Goal: Transaction & Acquisition: Purchase product/service

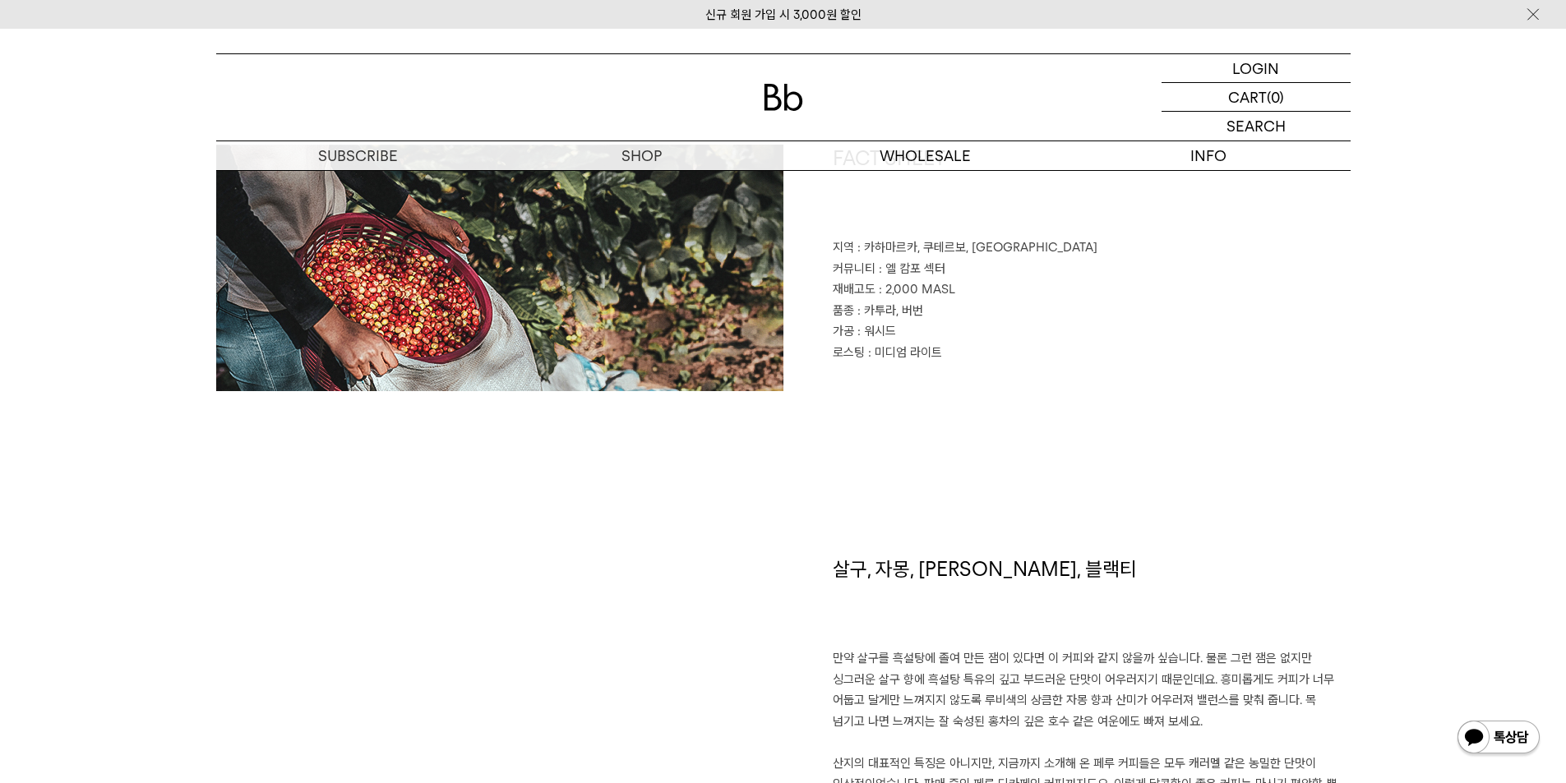
scroll to position [822, 0]
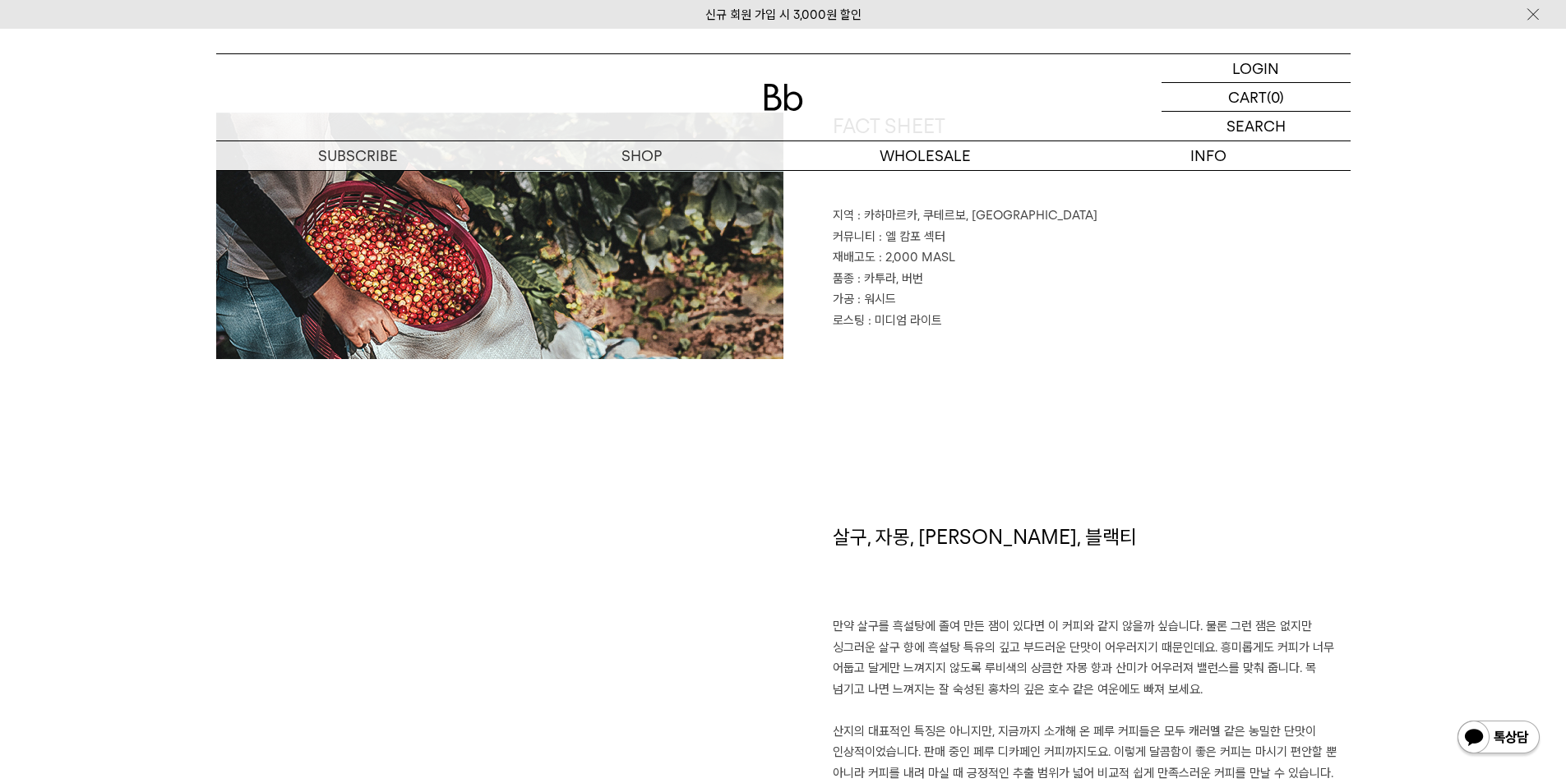
click at [635, 182] on img at bounding box center [499, 236] width 567 height 247
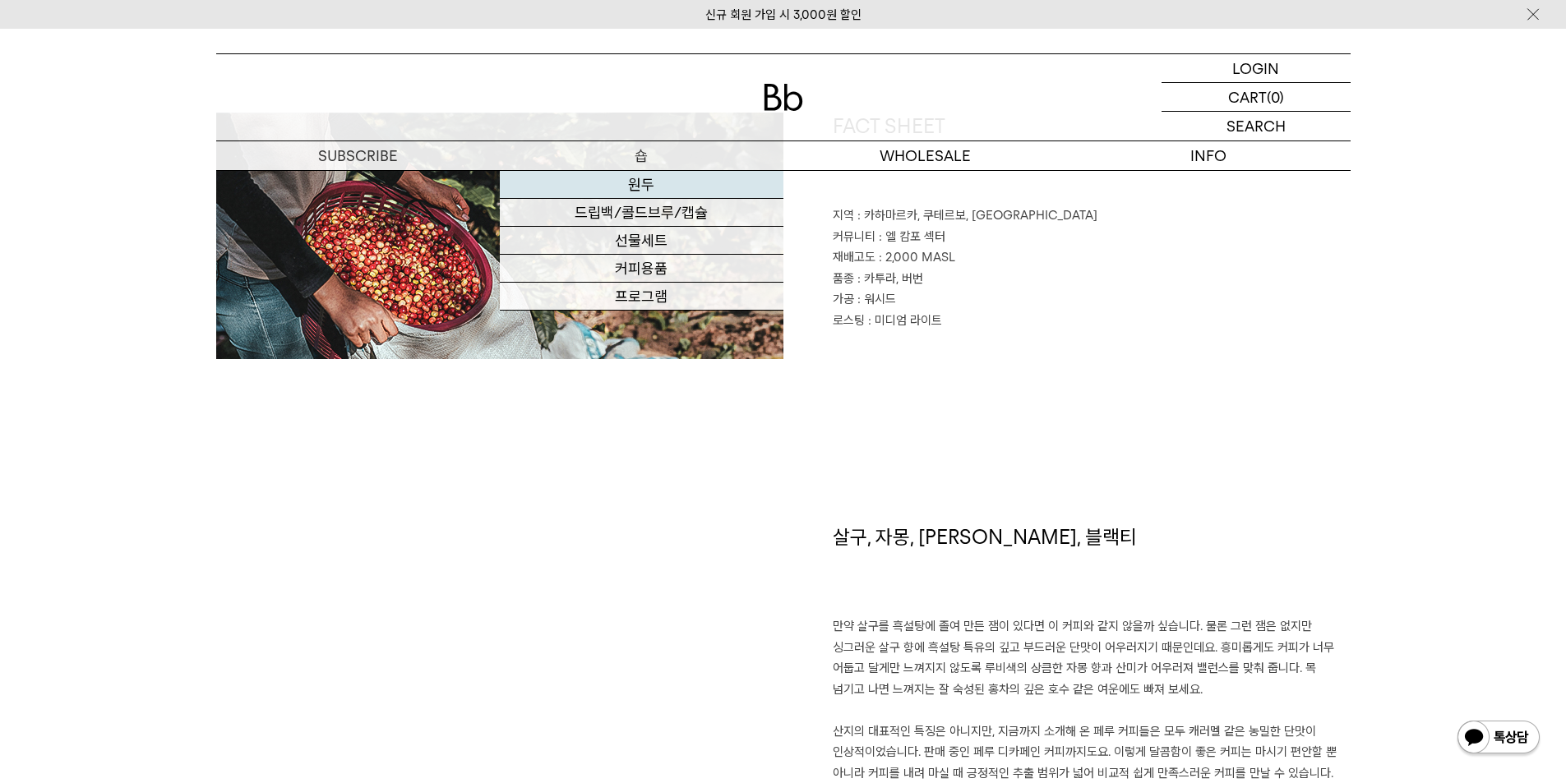
click at [631, 186] on link "원두" at bounding box center [642, 185] width 284 height 28
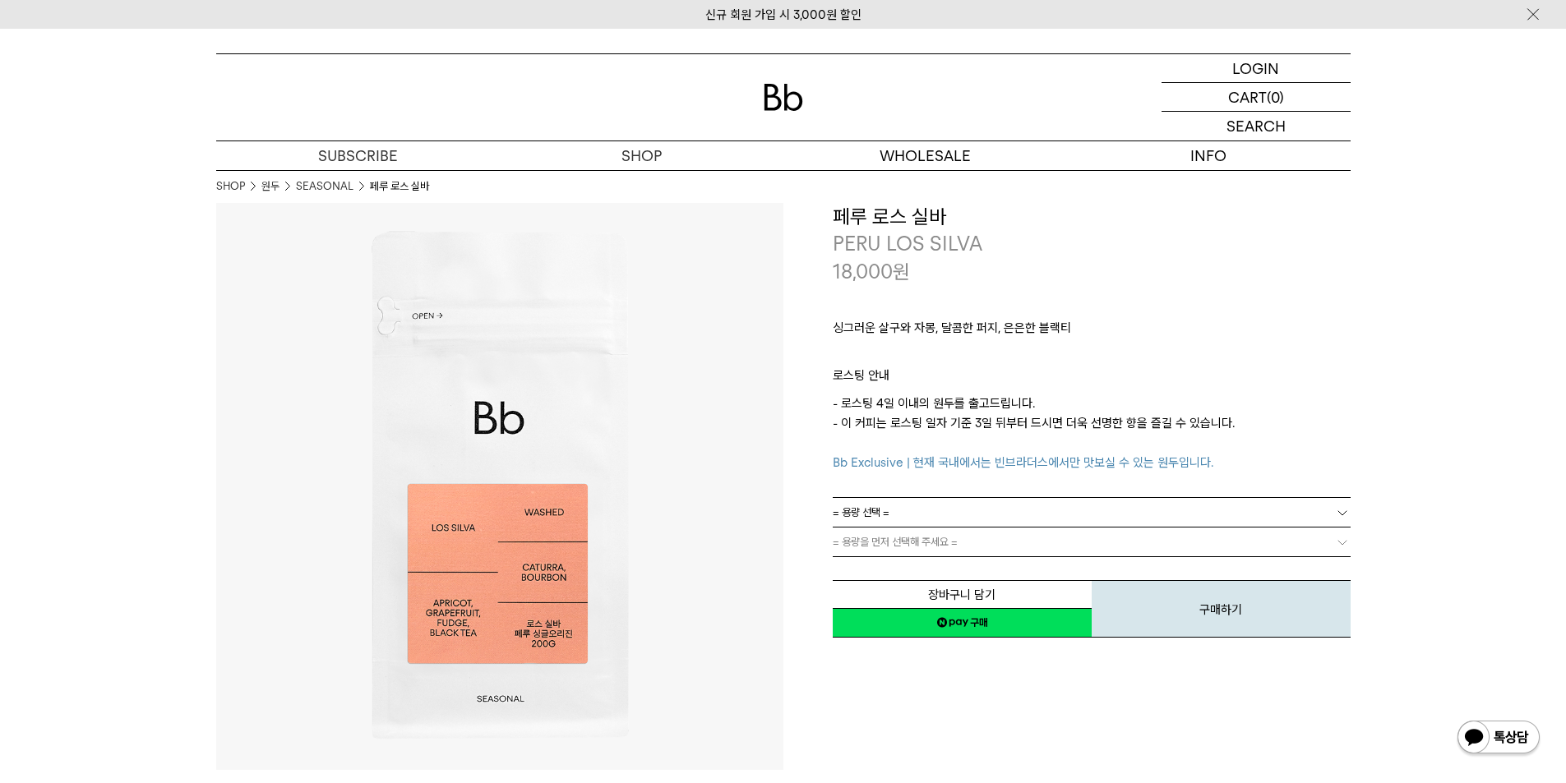
click at [882, 506] on span "= 용량 선택 =" at bounding box center [861, 512] width 57 height 29
click at [867, 570] on li "600g" at bounding box center [1099, 572] width 501 height 30
click at [869, 548] on span "= 분쇄도 선택 =" at bounding box center [866, 542] width 66 height 29
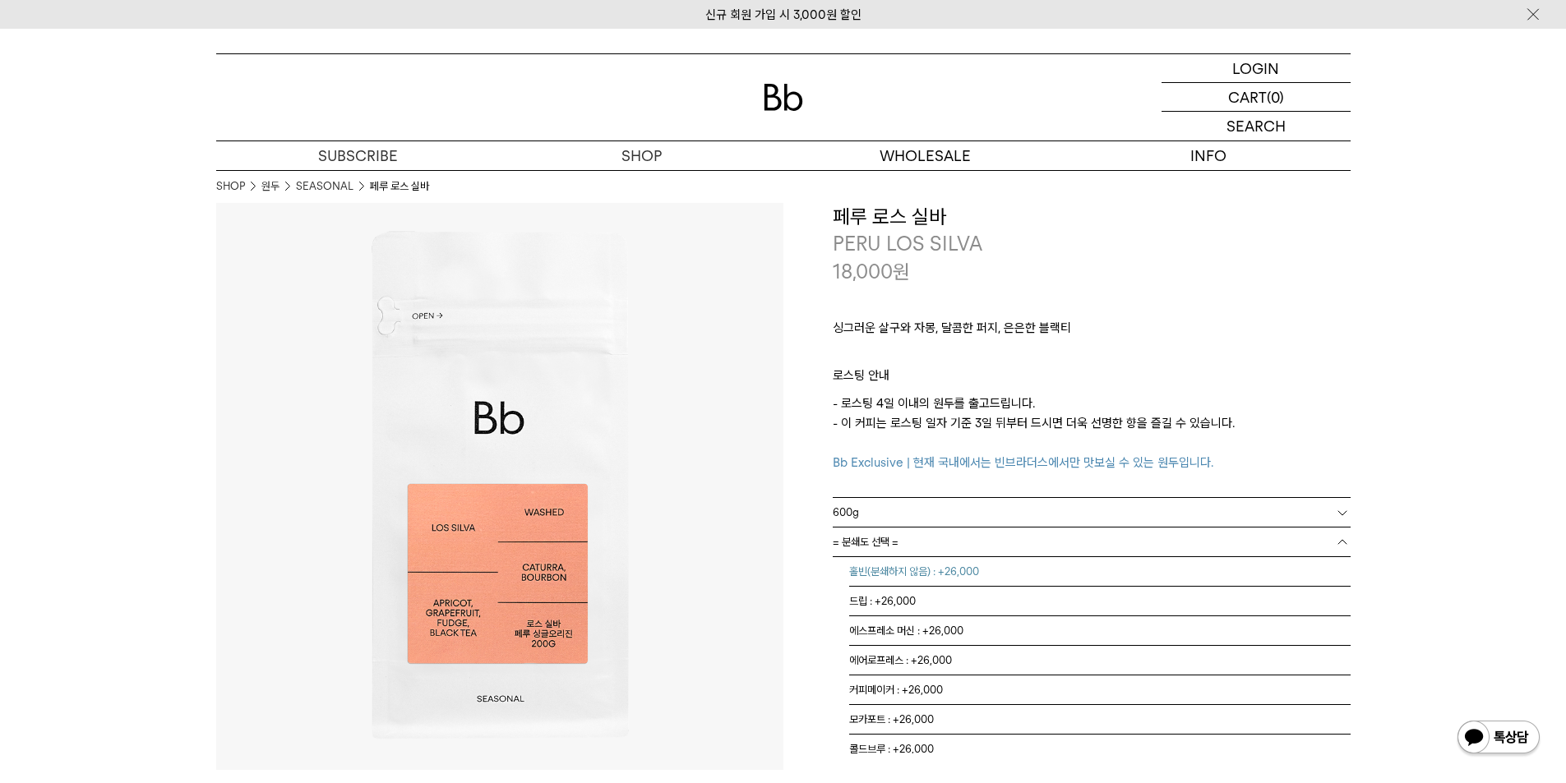
click at [866, 575] on li "홀빈(분쇄하지 않음) : +26,000" at bounding box center [1099, 572] width 501 height 30
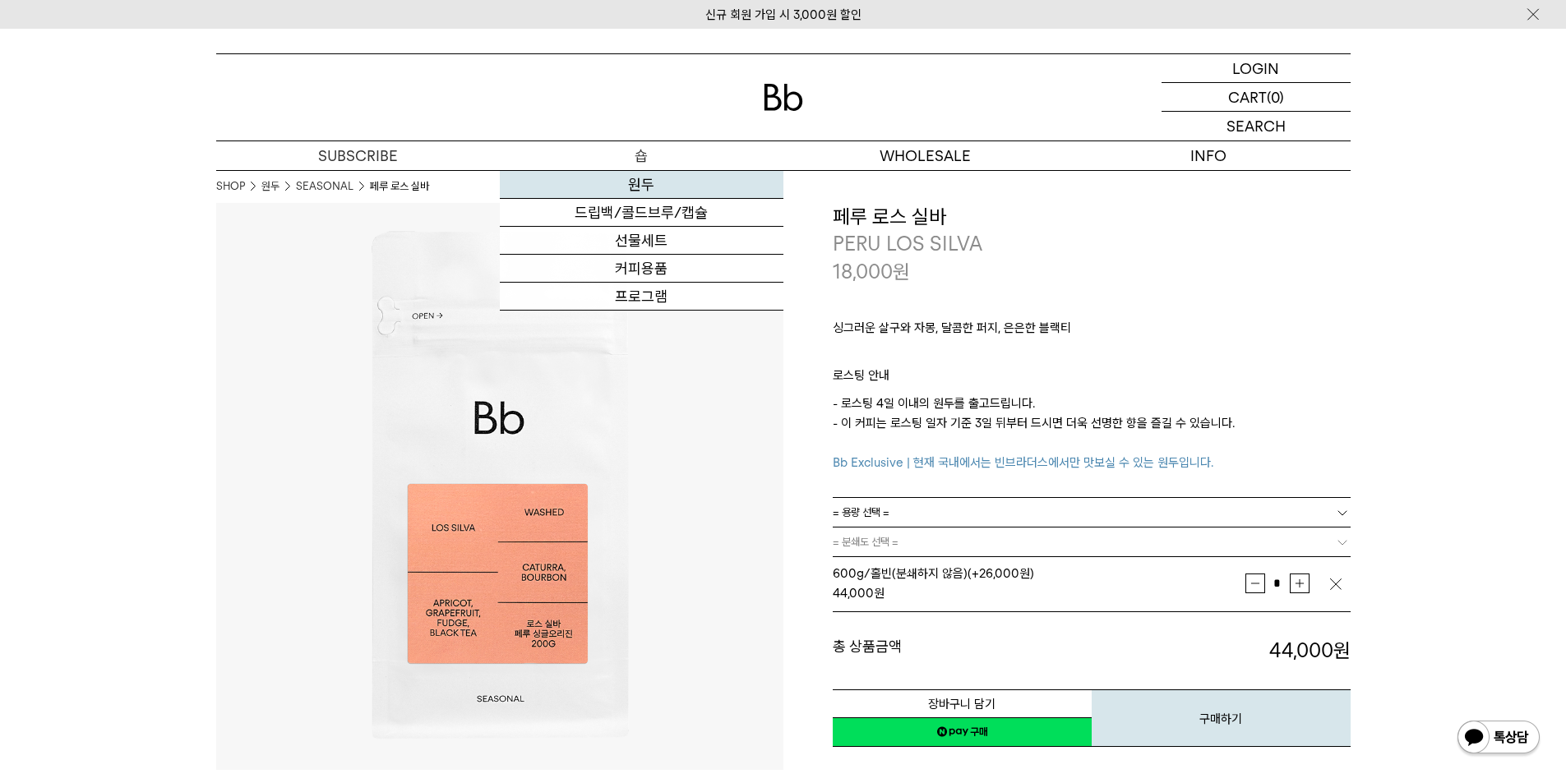
click at [634, 178] on link "원두" at bounding box center [642, 185] width 284 height 28
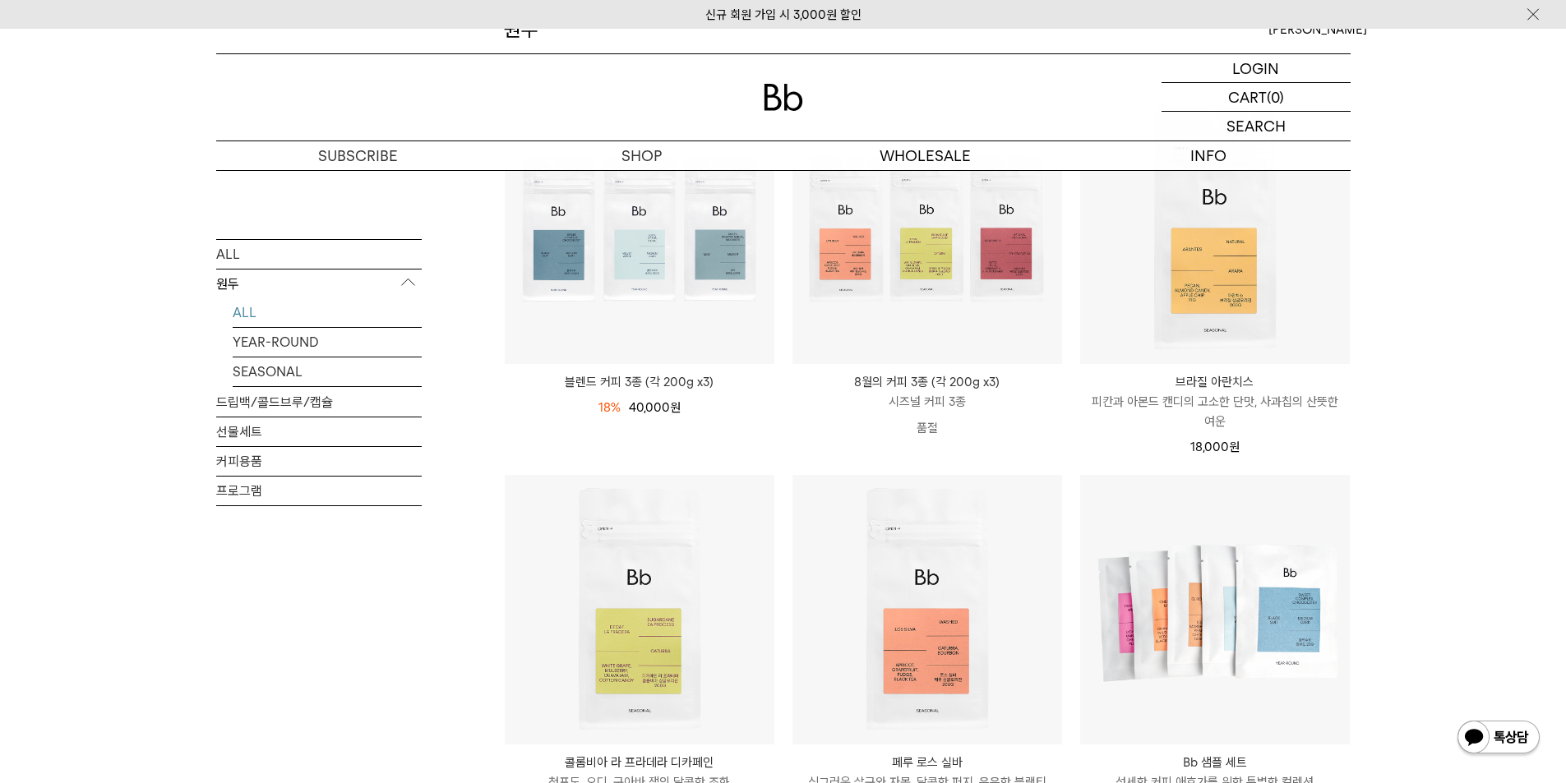
scroll to position [274, 0]
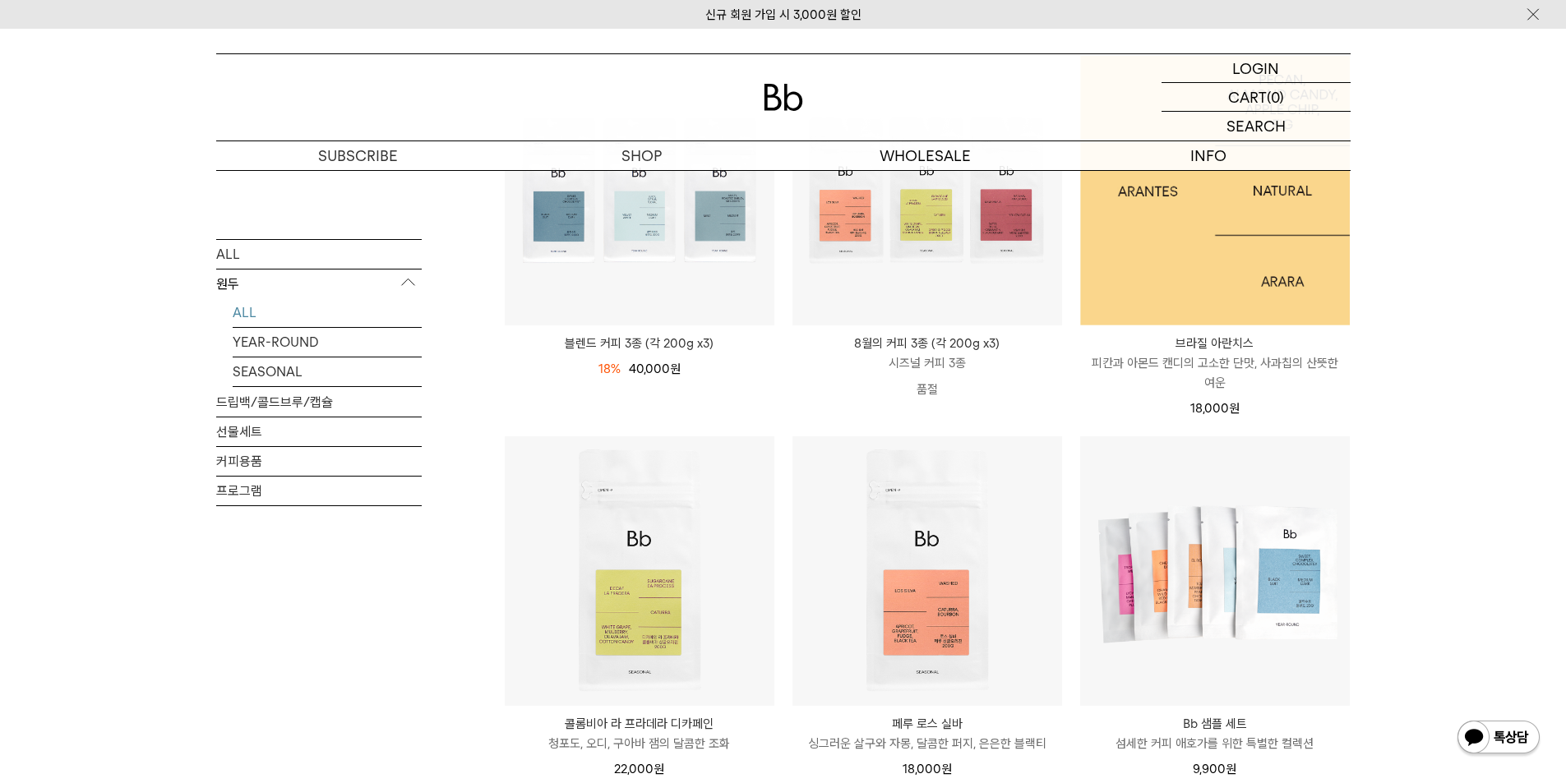
click at [1199, 254] on img at bounding box center [1215, 191] width 270 height 270
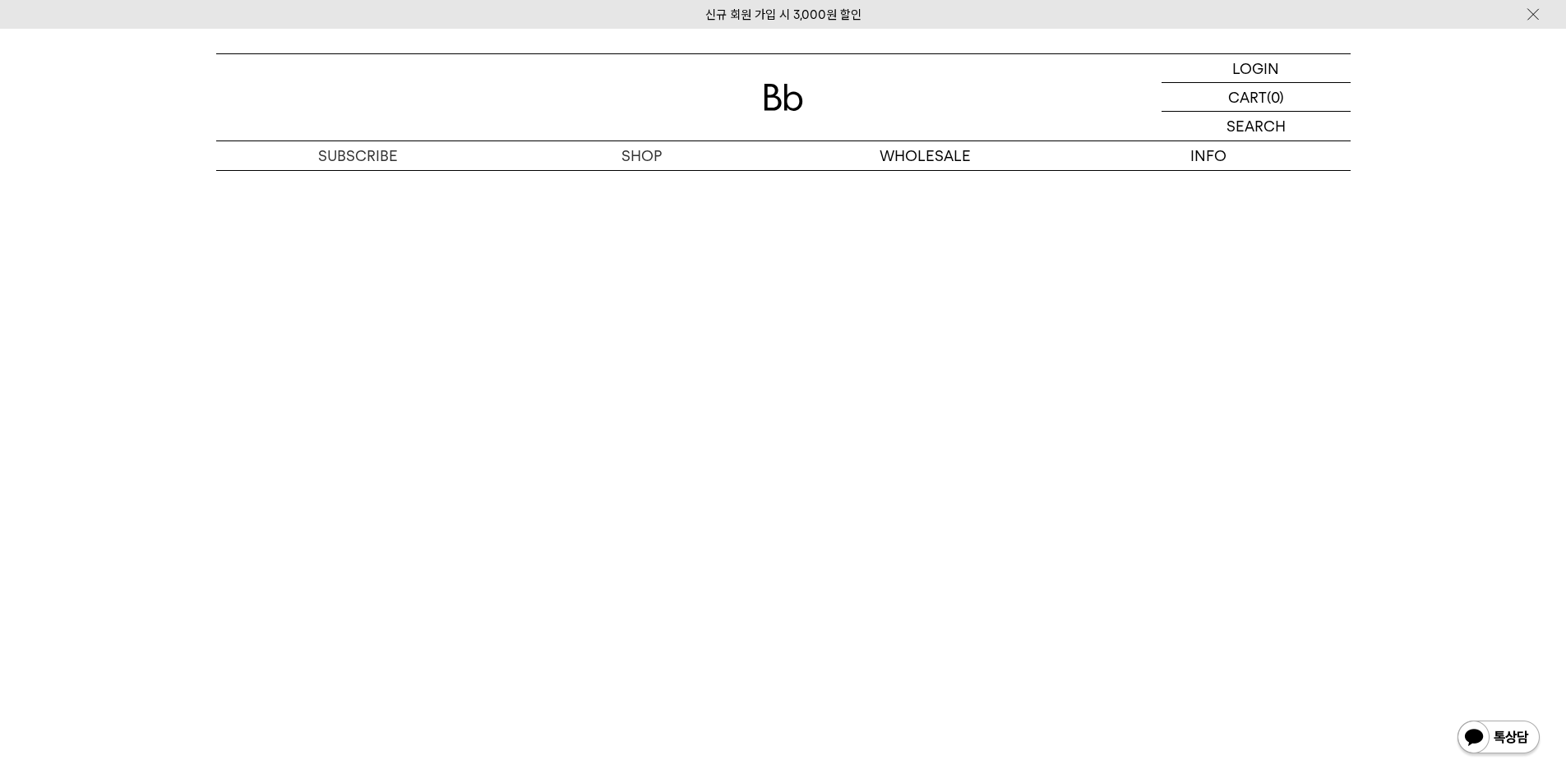
scroll to position [4248, 0]
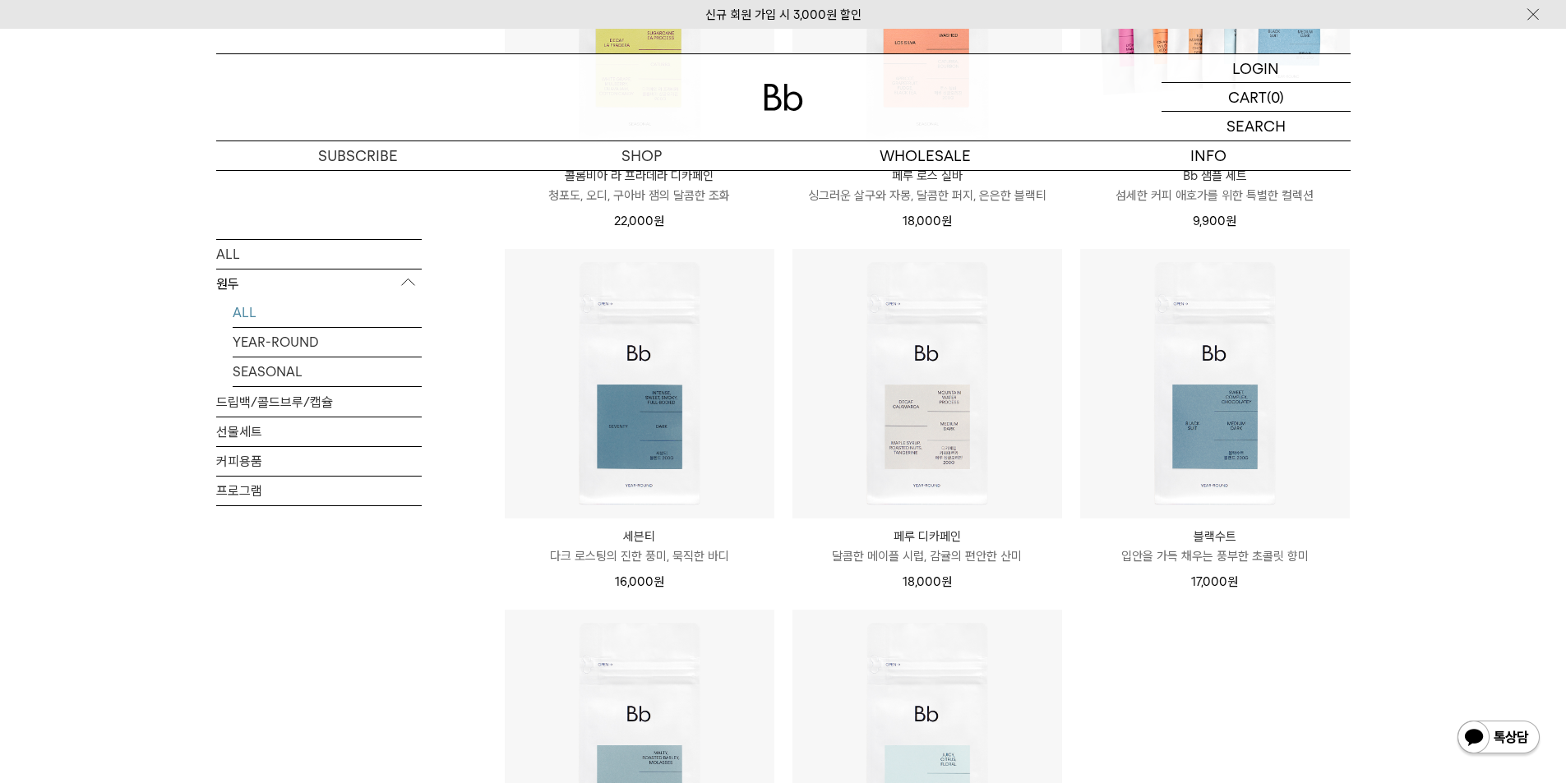
scroll to position [685, 0]
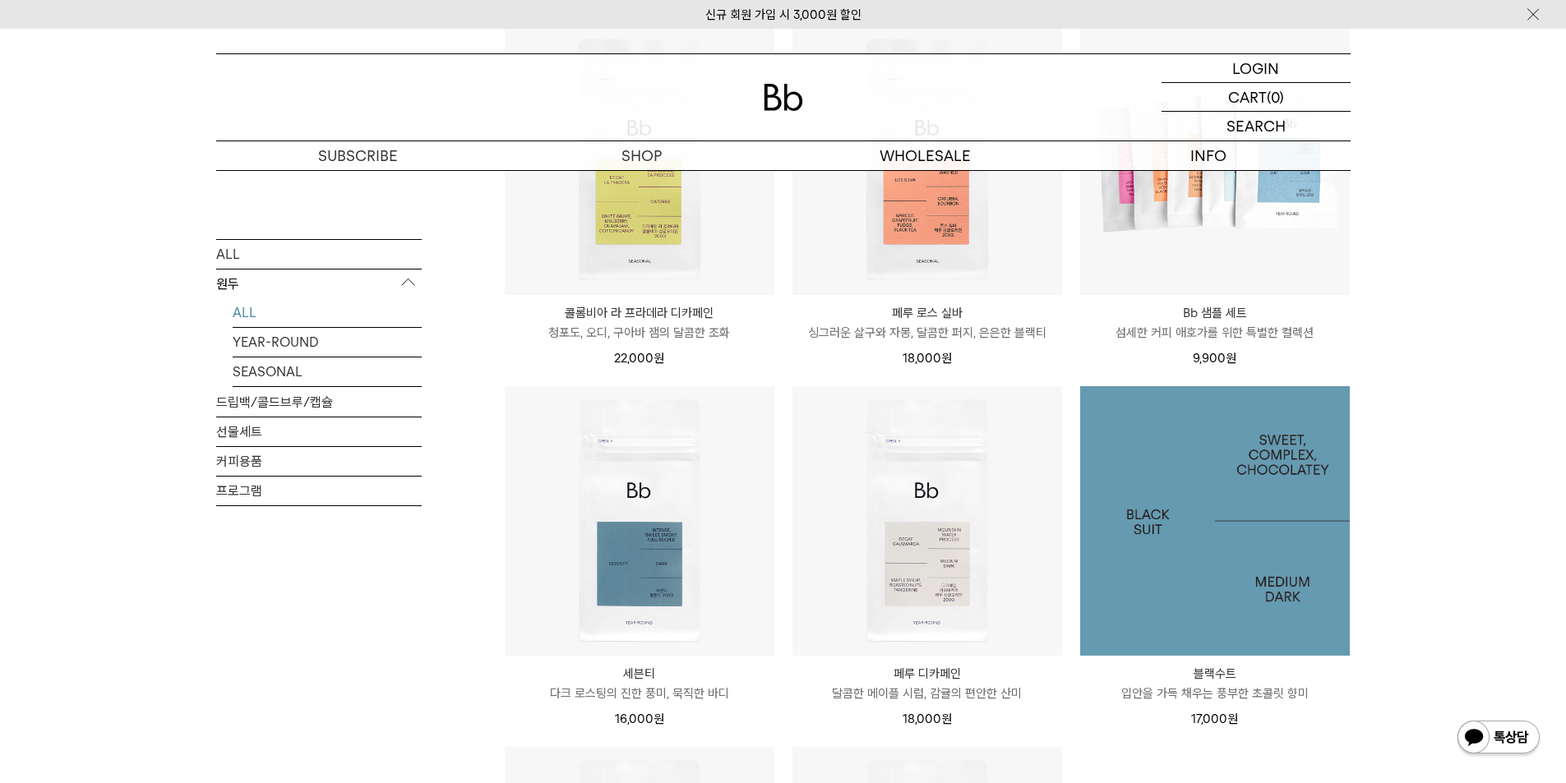
click at [1201, 541] on img at bounding box center [1215, 521] width 270 height 270
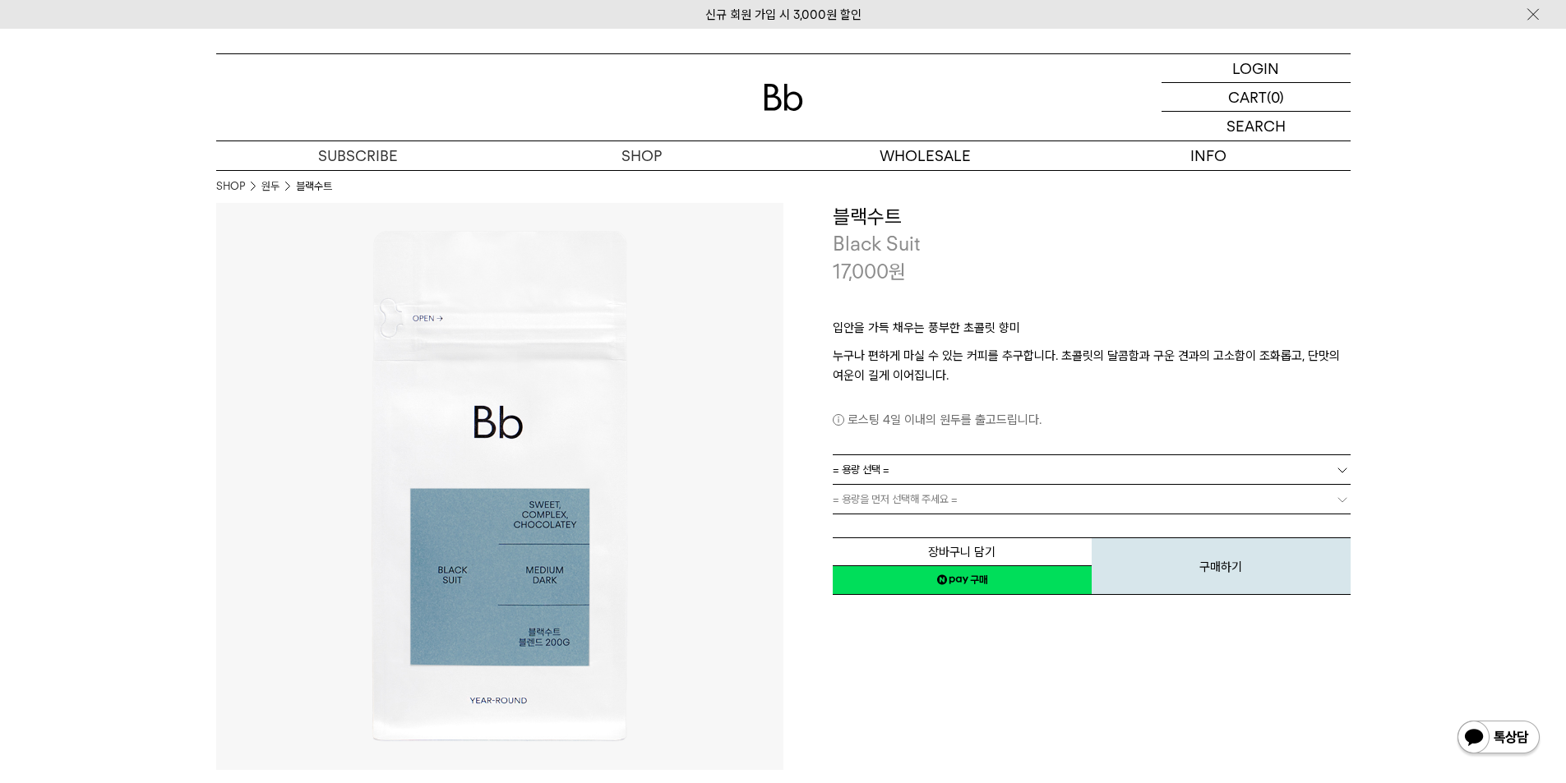
click at [886, 470] on span "= 용량 선택 =" at bounding box center [861, 469] width 57 height 29
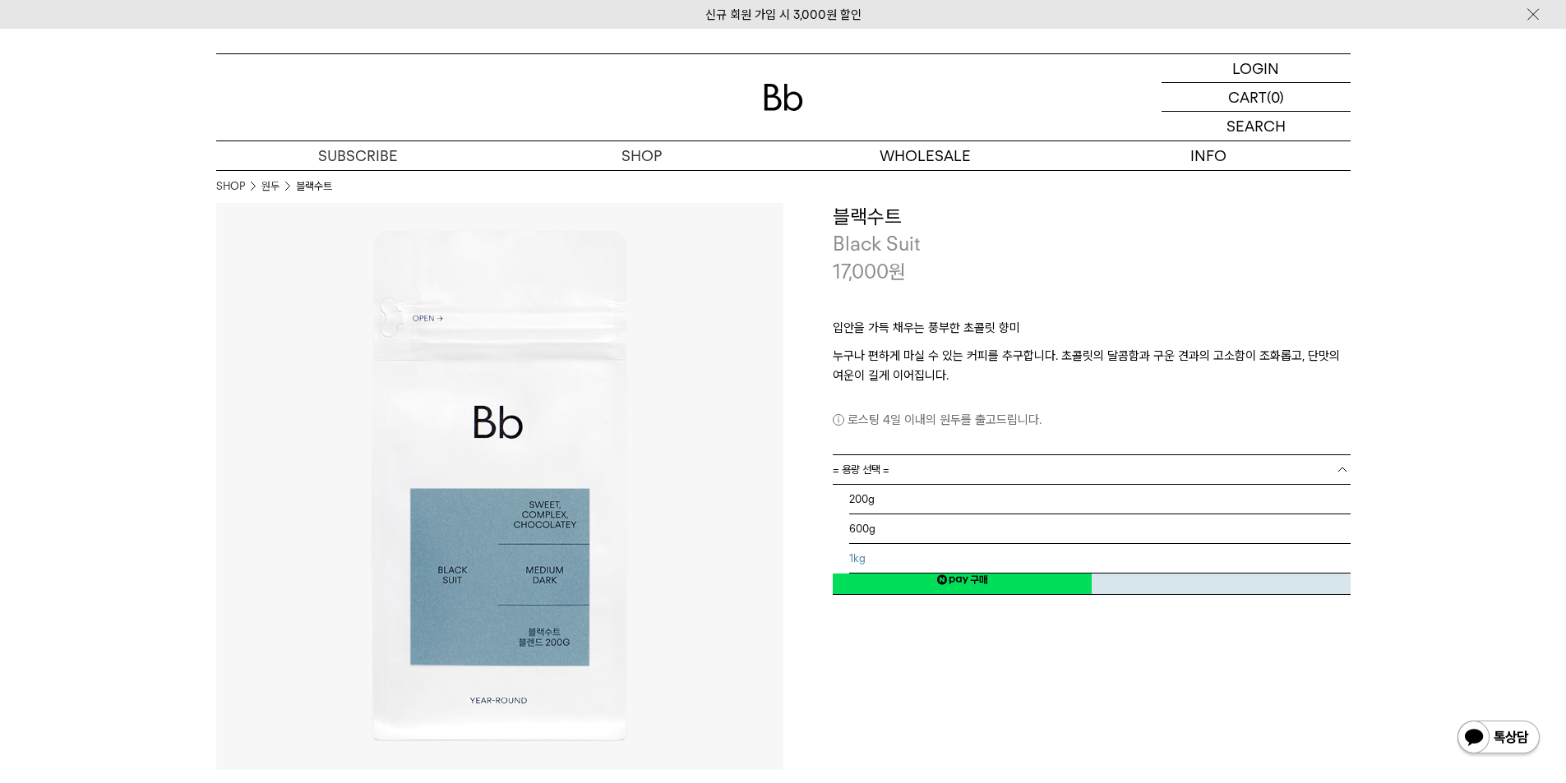
click at [867, 559] on li "1kg" at bounding box center [1099, 559] width 501 height 30
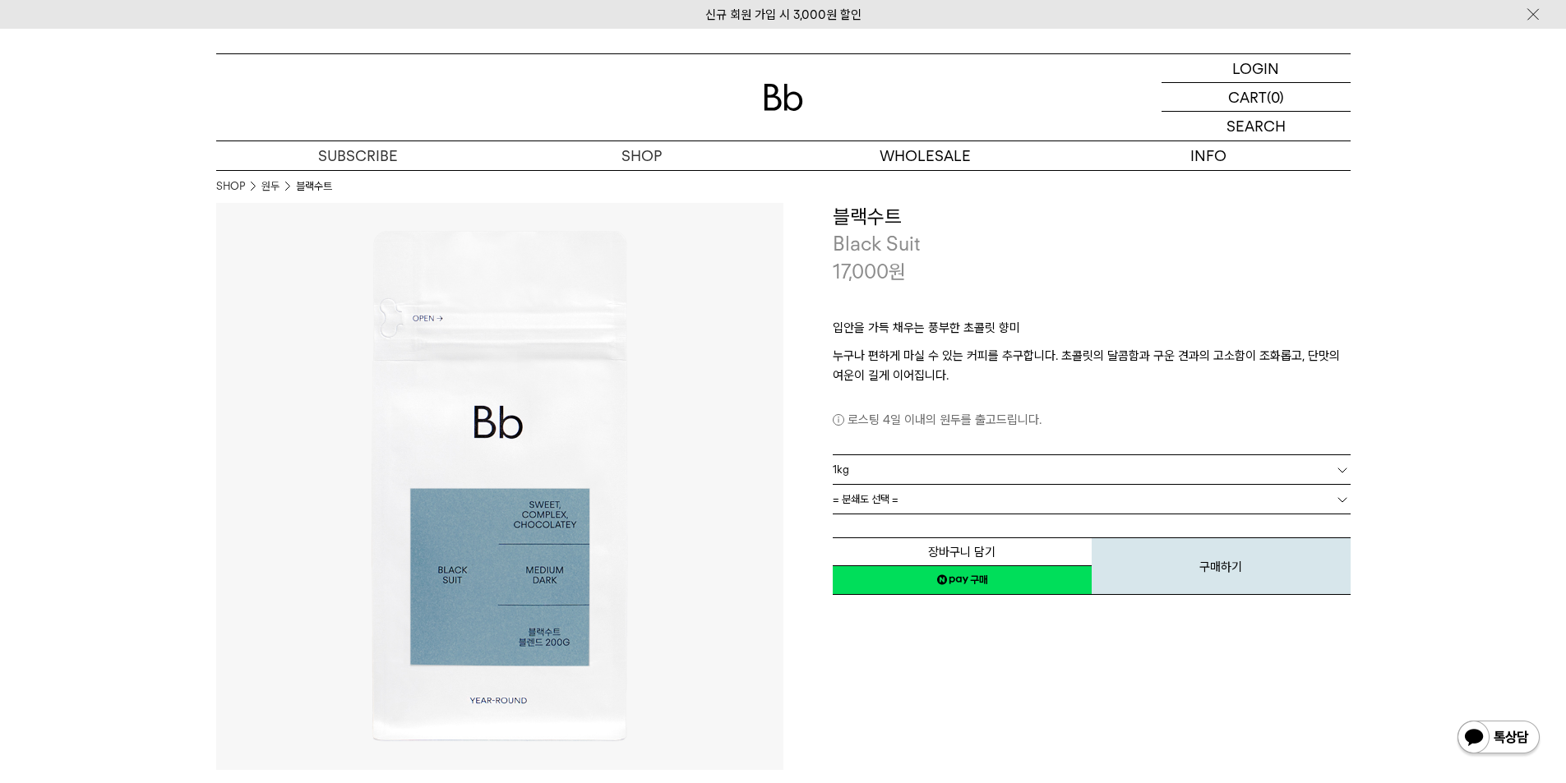
click at [898, 501] on span "= 분쇄도 선택 =" at bounding box center [866, 499] width 66 height 29
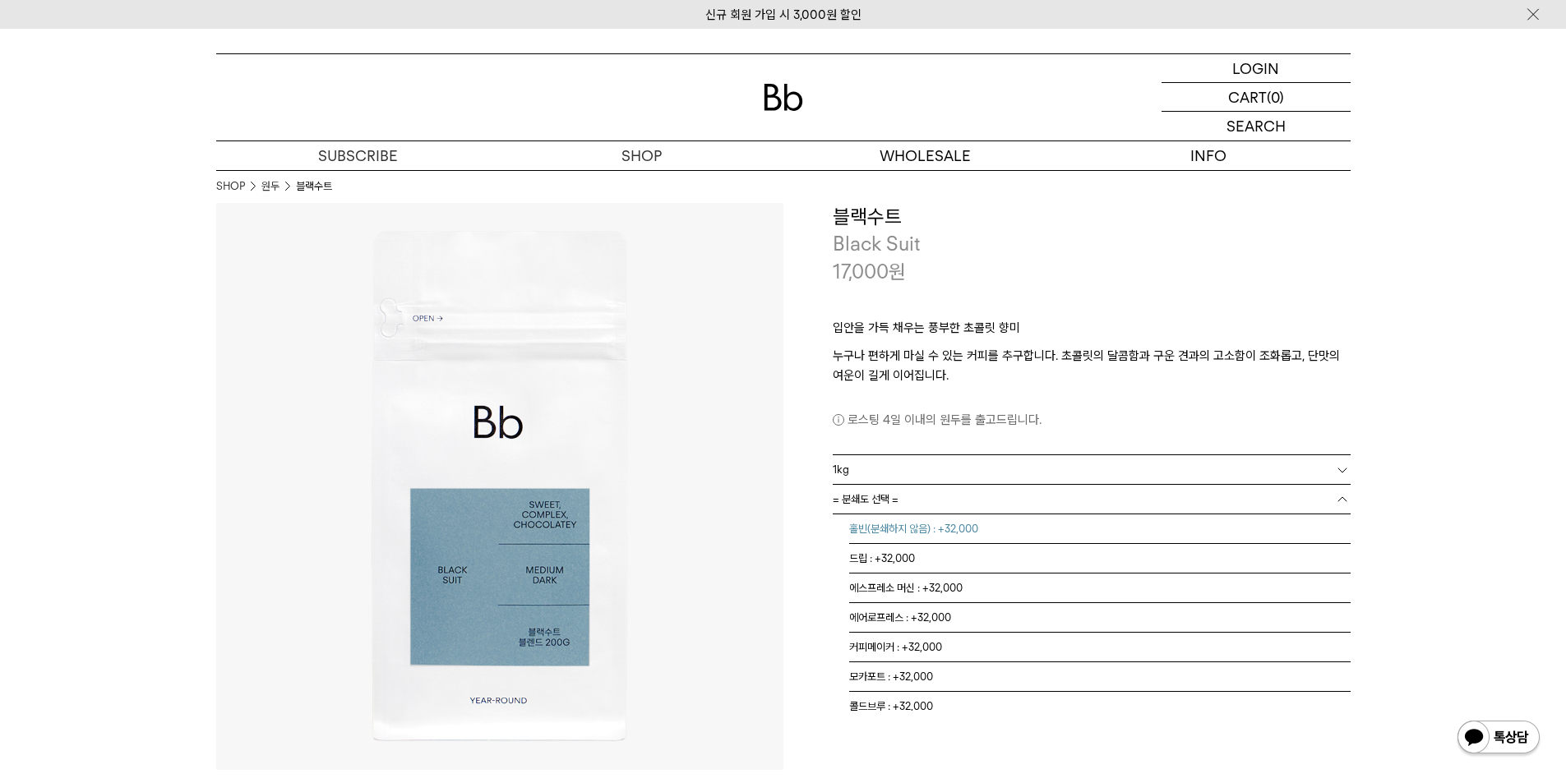
click at [885, 530] on li "홀빈(분쇄하지 않음) : +32,000" at bounding box center [1099, 530] width 501 height 30
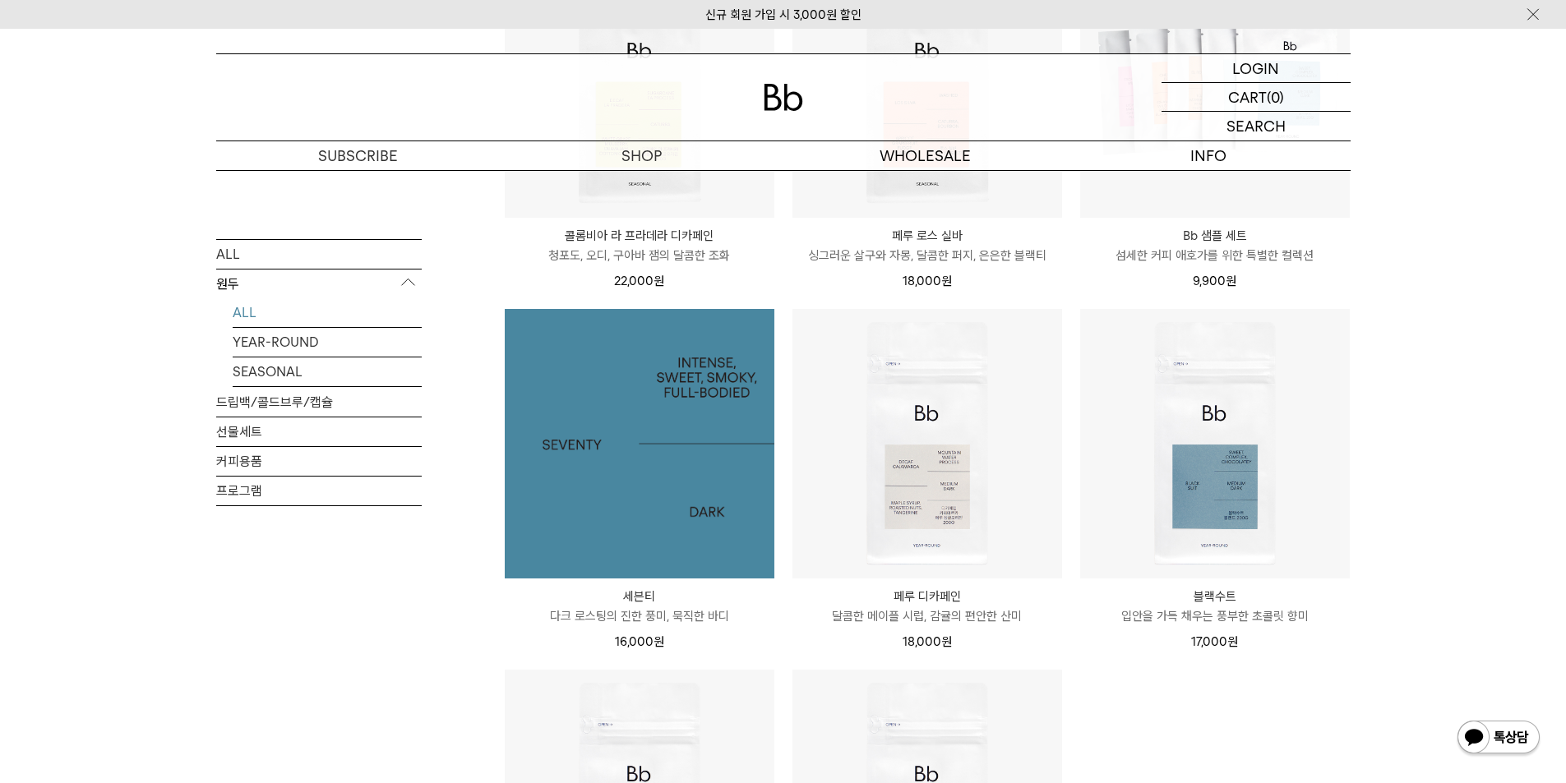
scroll to position [822, 0]
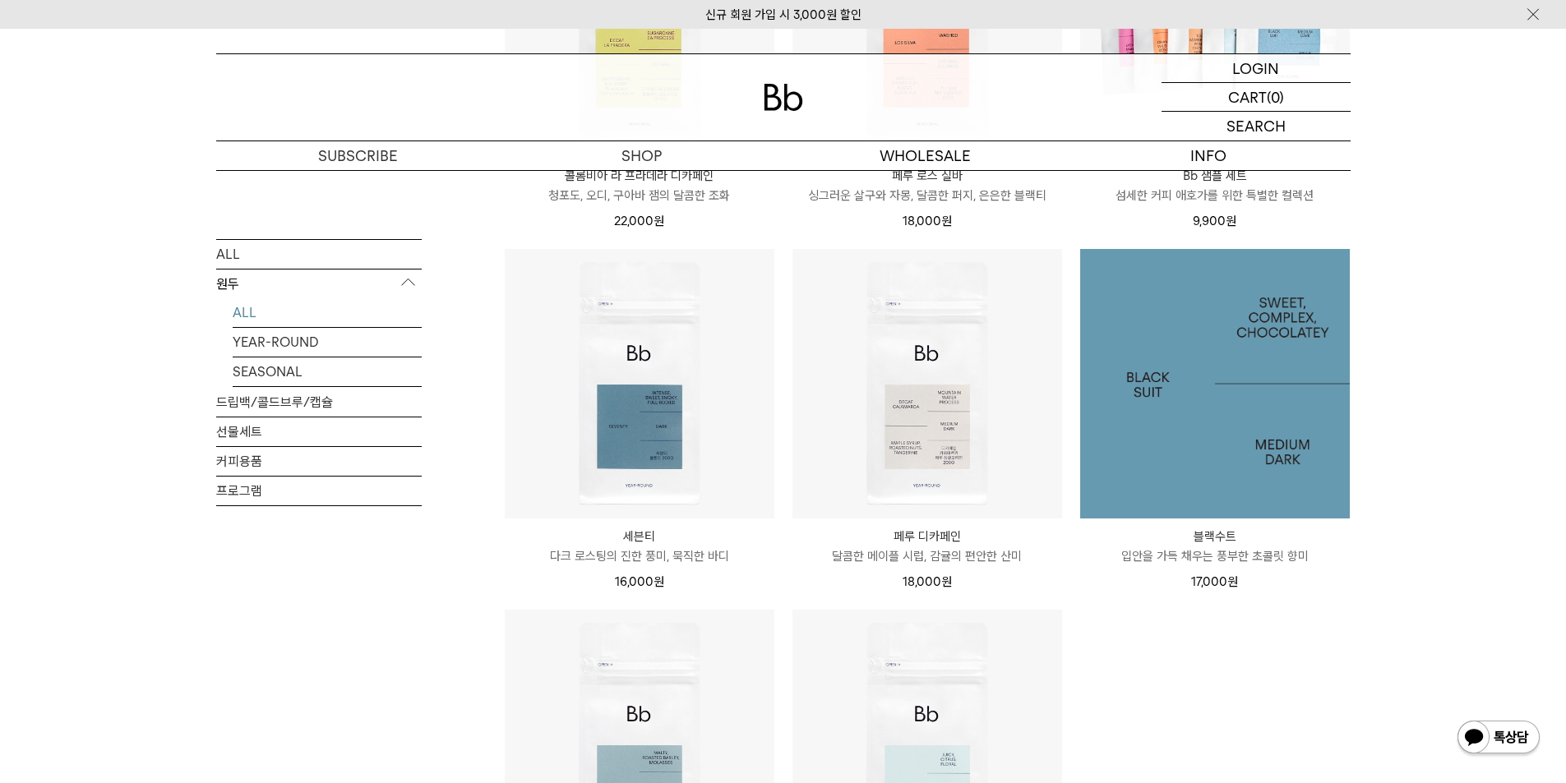
click at [1227, 466] on img at bounding box center [1215, 384] width 270 height 270
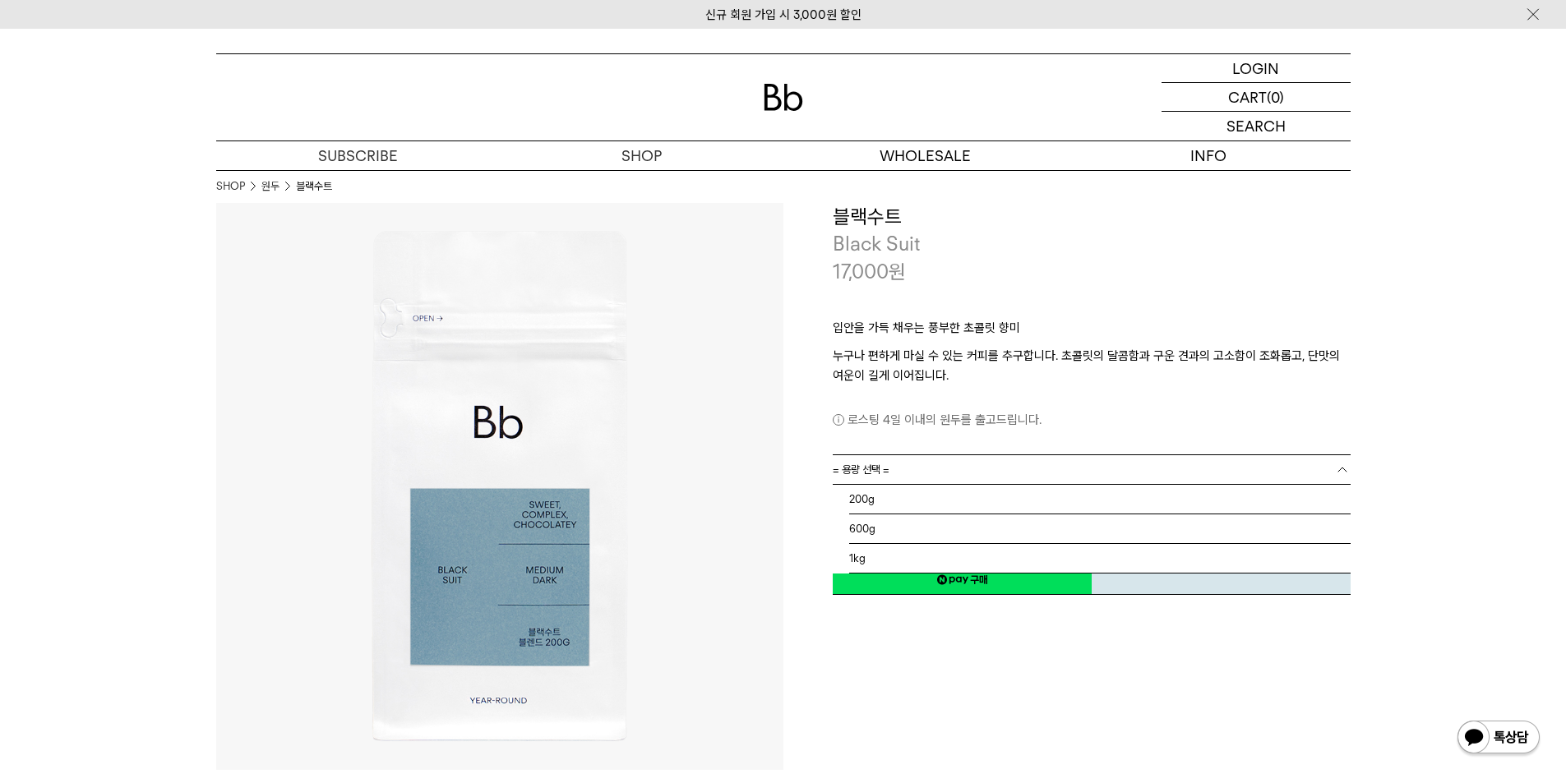
click at [928, 471] on link "= 용량 선택 =" at bounding box center [1092, 469] width 518 height 29
click at [867, 527] on li "600g" at bounding box center [1099, 530] width 501 height 30
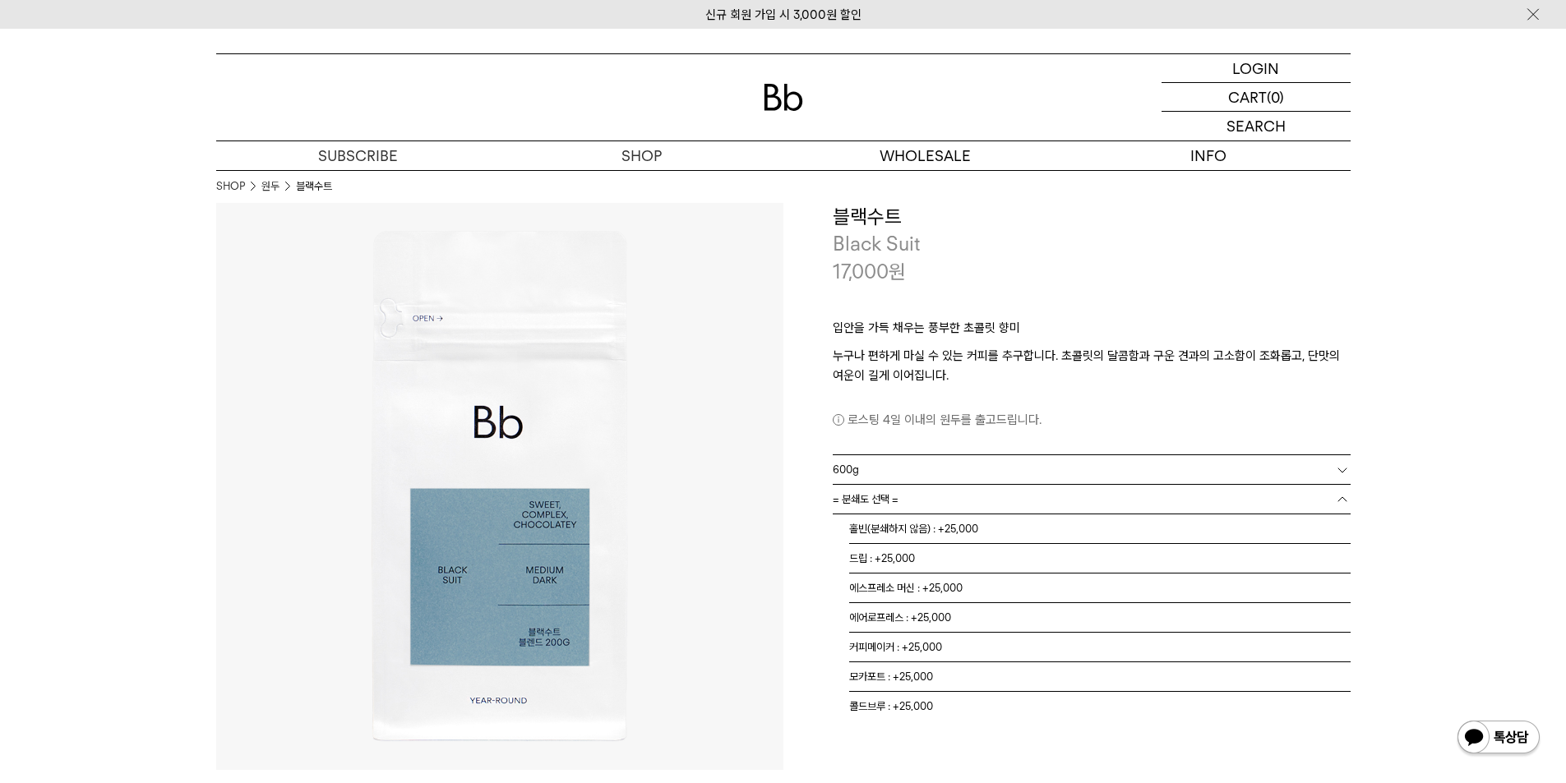
click at [857, 499] on span "= 분쇄도 선택 =" at bounding box center [866, 499] width 66 height 29
click at [874, 534] on li "홀빈(분쇄하지 않음) : +25,000" at bounding box center [1099, 530] width 501 height 30
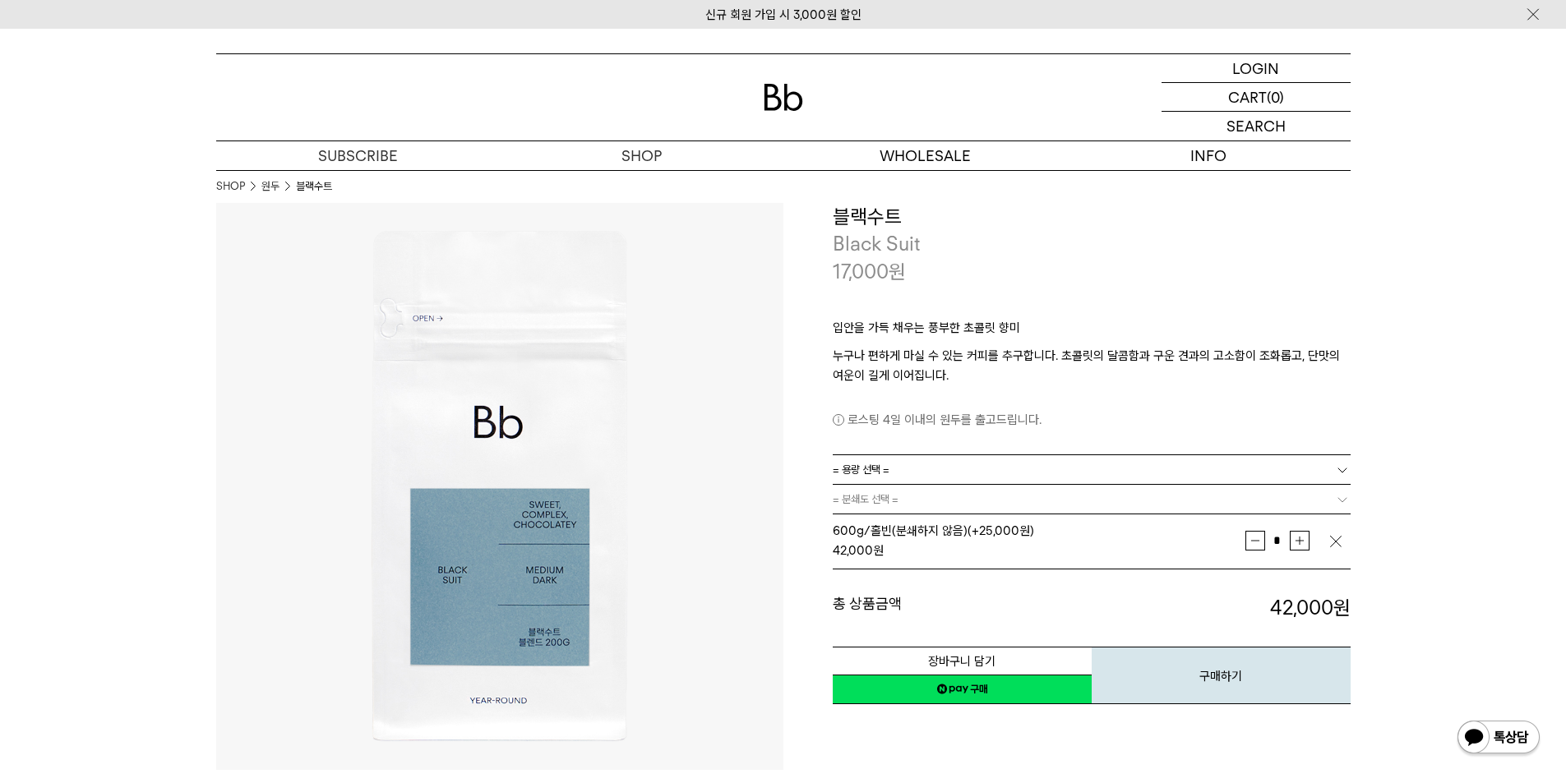
click at [986, 469] on link "= 용량 선택 =" at bounding box center [1092, 469] width 518 height 29
click at [864, 557] on li "1kg" at bounding box center [1099, 559] width 501 height 30
click at [871, 496] on span "= 분쇄도 선택 =" at bounding box center [866, 499] width 66 height 29
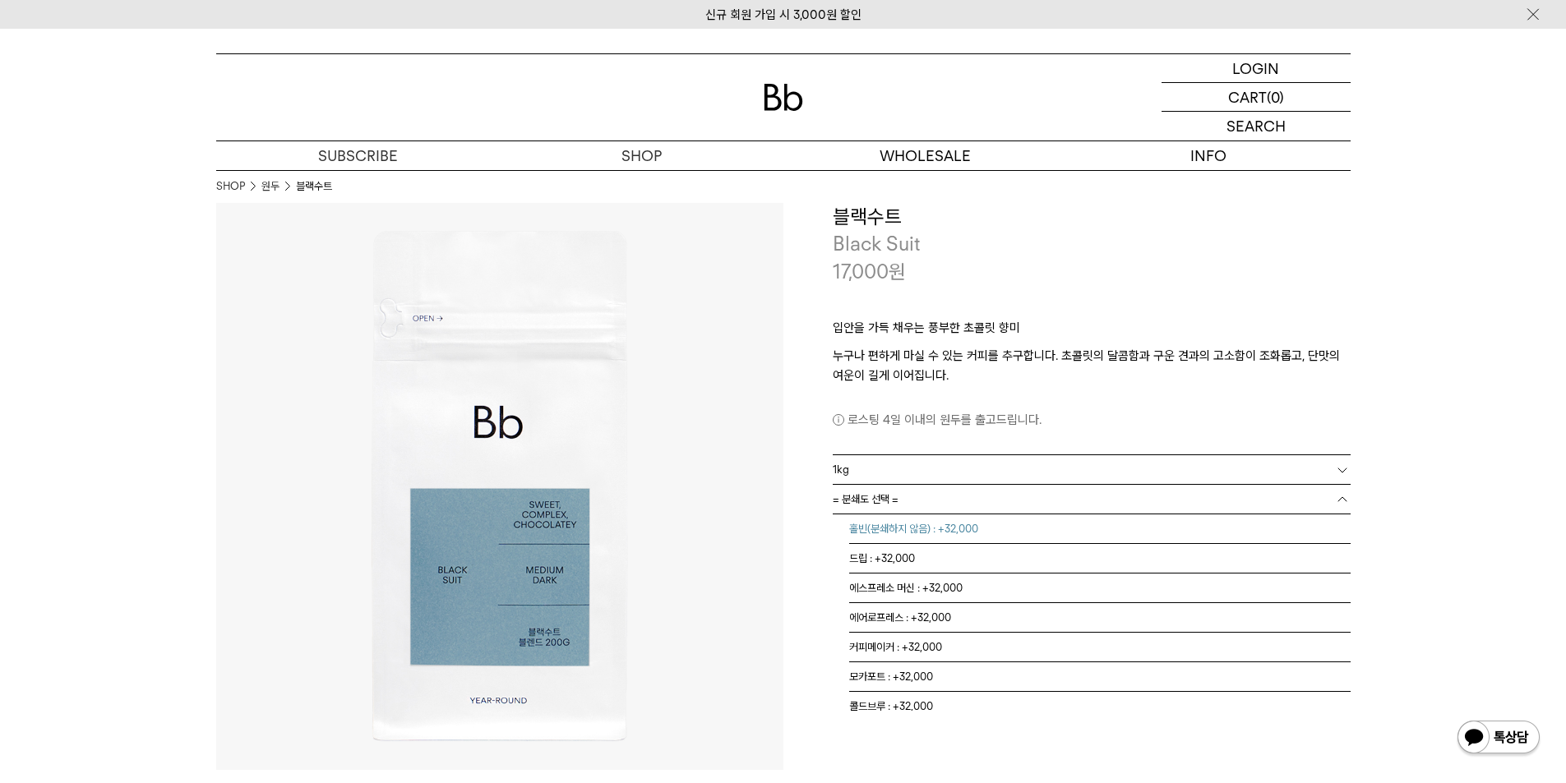
click at [890, 529] on li "홀빈(분쇄하지 않음) : +32,000" at bounding box center [1099, 530] width 501 height 30
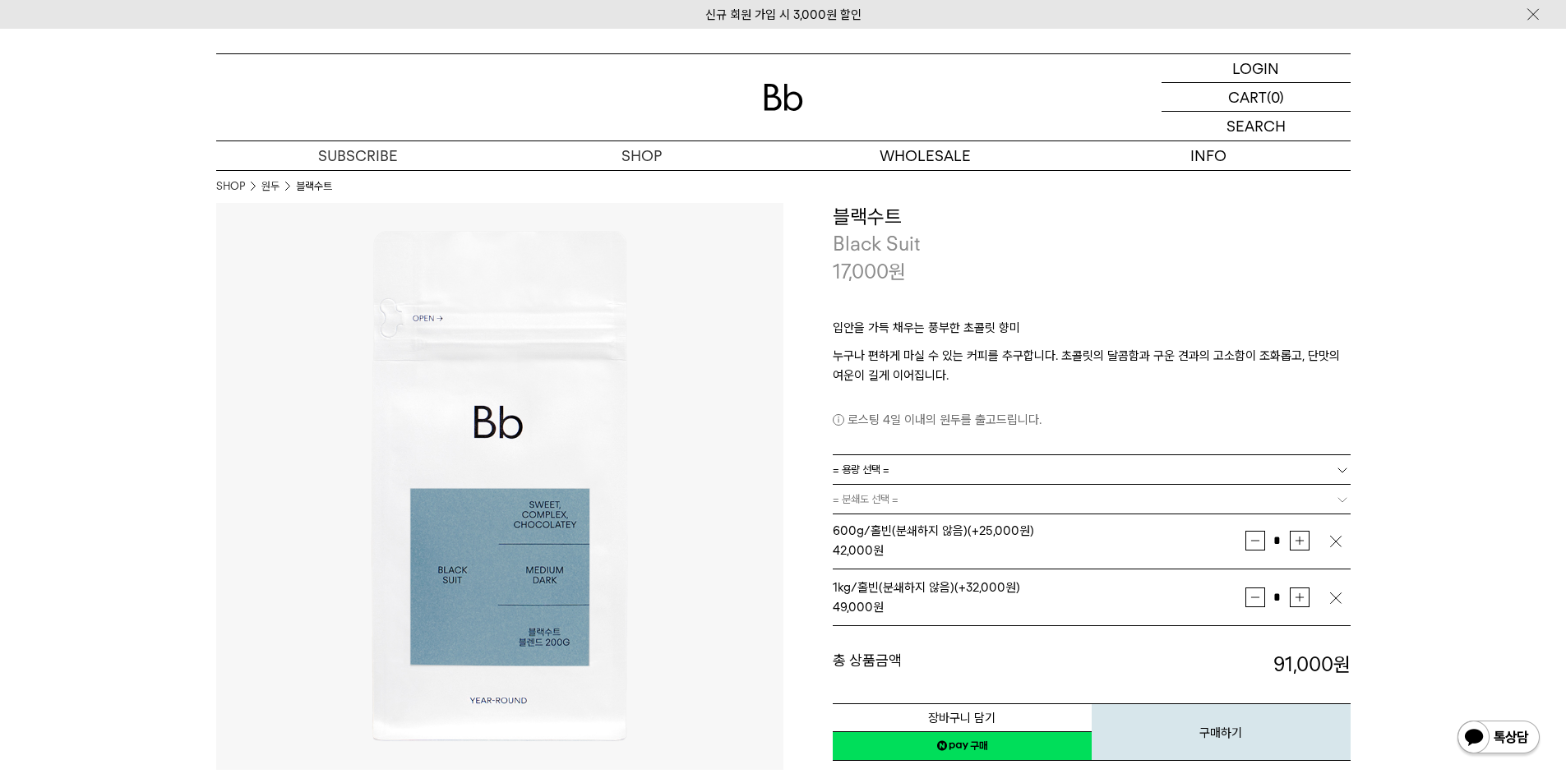
click at [1342, 539] on img "button" at bounding box center [1336, 542] width 16 height 16
